Goal: Transaction & Acquisition: Book appointment/travel/reservation

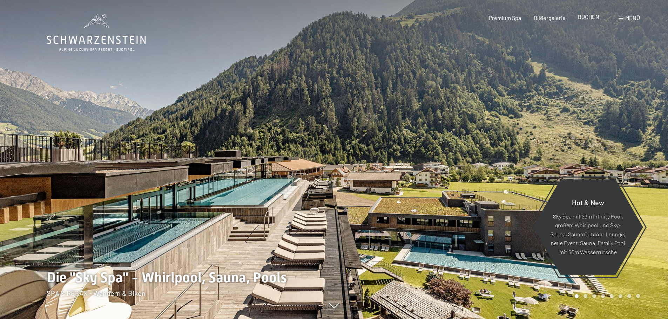
click at [591, 21] on div "Premium Spa Bildergalerie BUCHEN" at bounding box center [537, 18] width 147 height 8
click at [590, 19] on span "BUCHEN" at bounding box center [588, 16] width 21 height 7
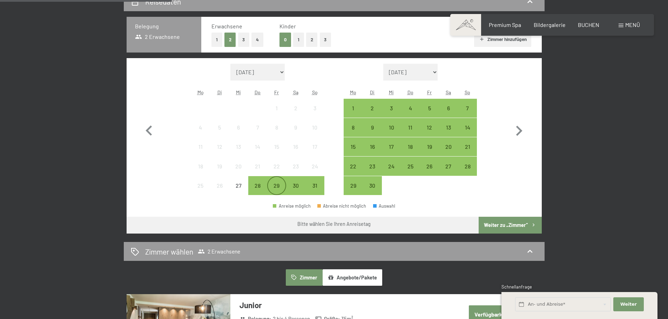
click at [273, 187] on div "29" at bounding box center [277, 192] width 18 height 18
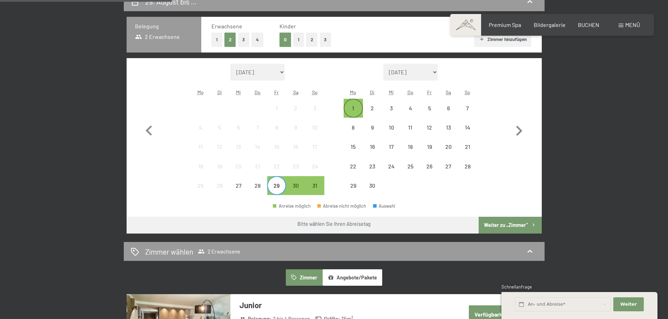
click at [355, 110] on div "1" at bounding box center [353, 115] width 18 height 18
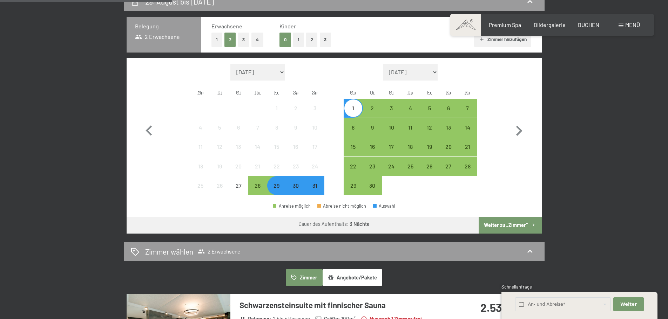
click at [500, 226] on button "Weiter zu „Zimmer“" at bounding box center [510, 225] width 63 height 17
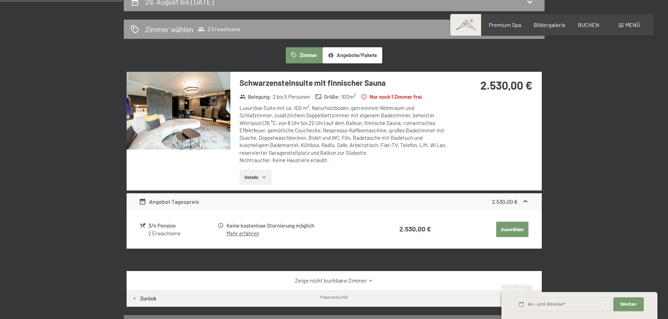
scroll to position [167, 0]
